Goal: Information Seeking & Learning: Learn about a topic

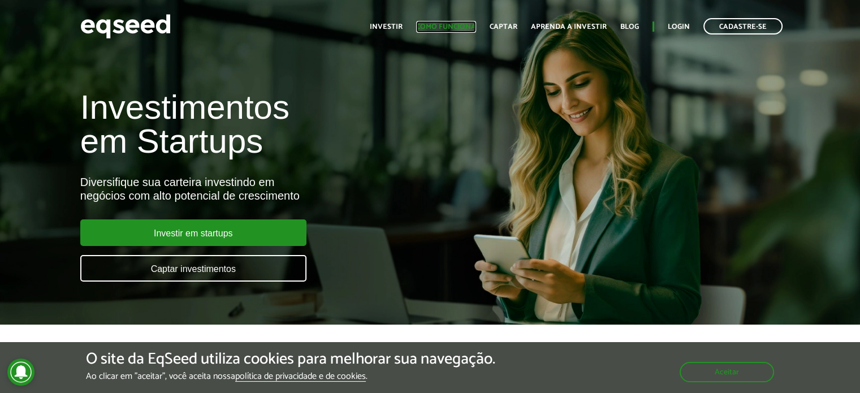
click at [473, 28] on link "Como funciona" at bounding box center [446, 26] width 60 height 7
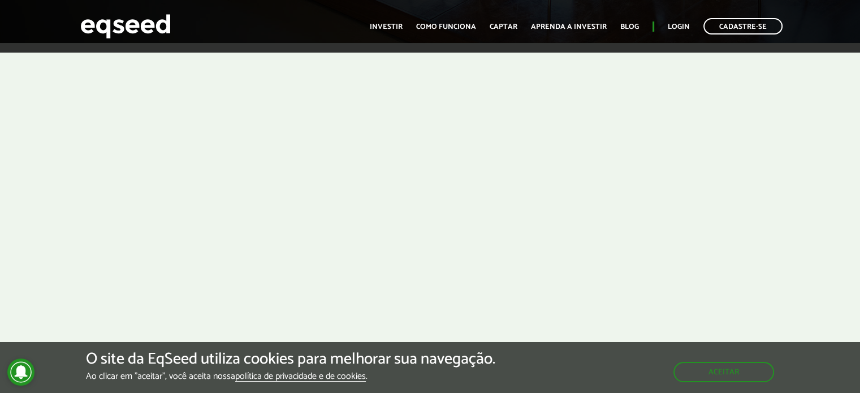
scroll to position [283, 0]
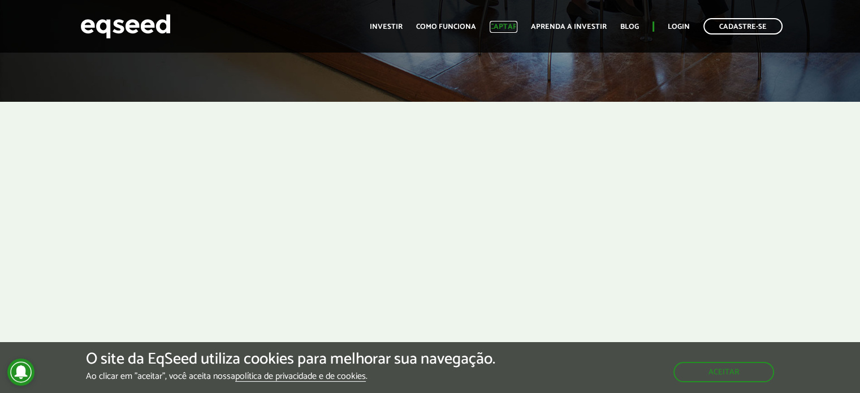
click at [500, 23] on link "Captar" at bounding box center [504, 26] width 28 height 7
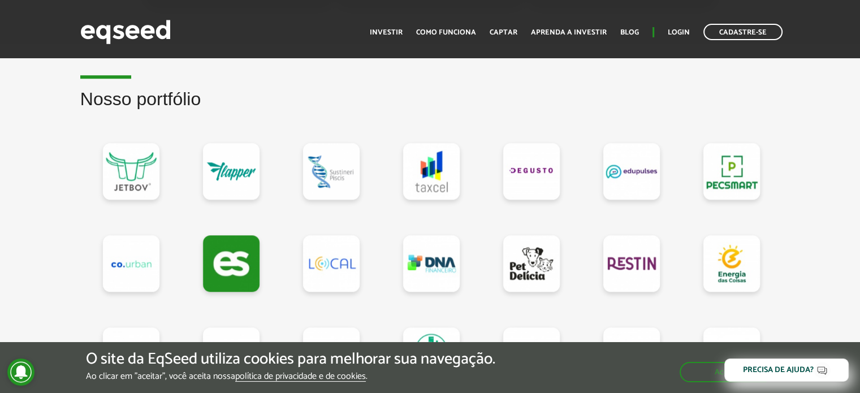
scroll to position [961, 0]
